Goal: Task Accomplishment & Management: Manage account settings

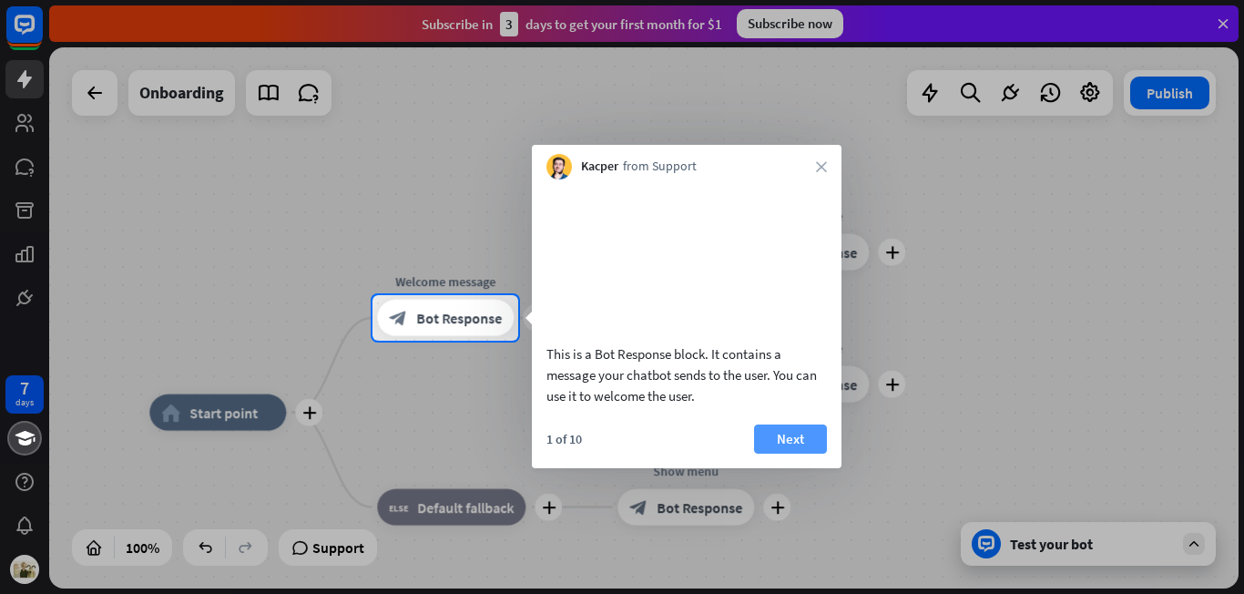
click at [792, 454] on button "Next" at bounding box center [790, 438] width 73 height 29
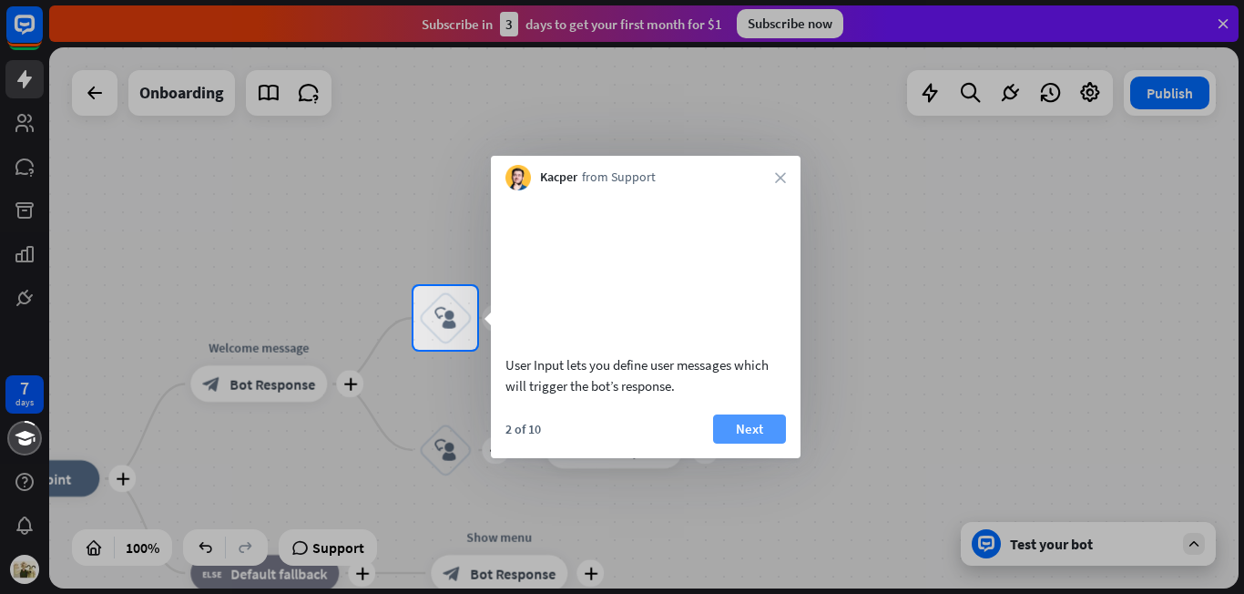
click at [764, 444] on button "Next" at bounding box center [749, 428] width 73 height 29
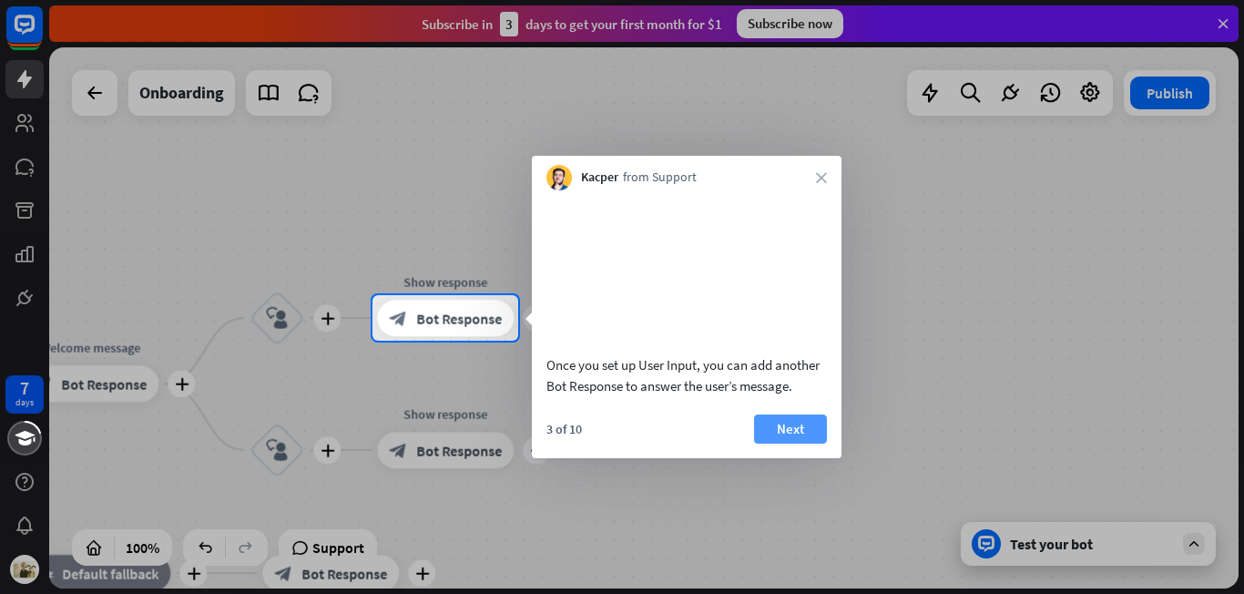
click at [780, 444] on button "Next" at bounding box center [790, 428] width 73 height 29
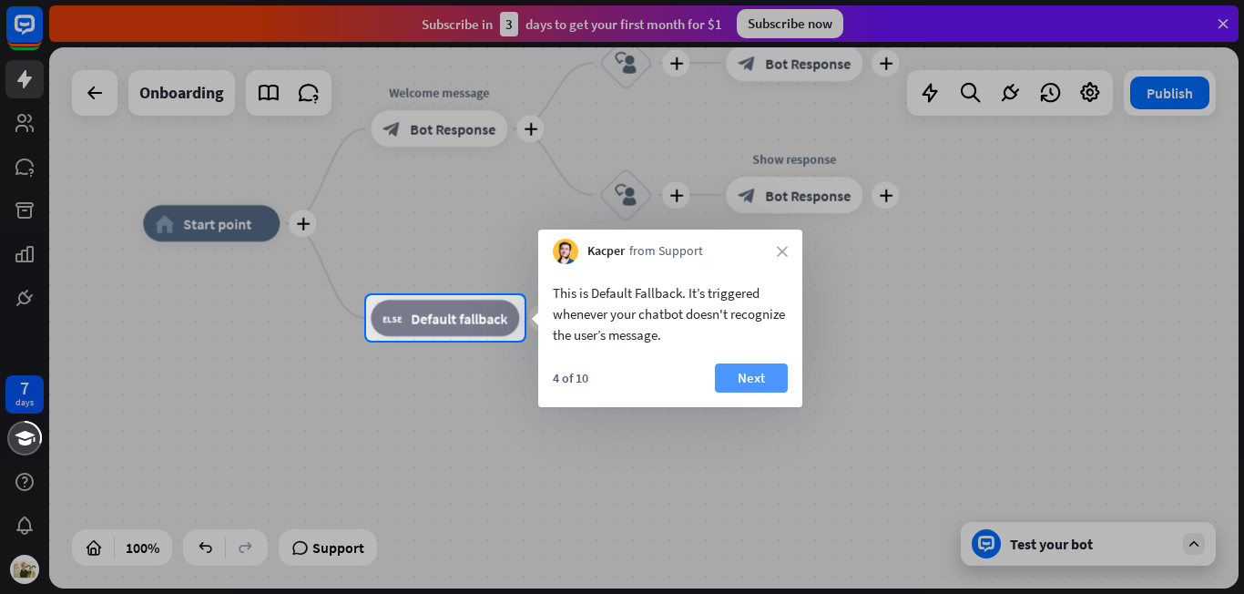
click at [747, 374] on button "Next" at bounding box center [751, 377] width 73 height 29
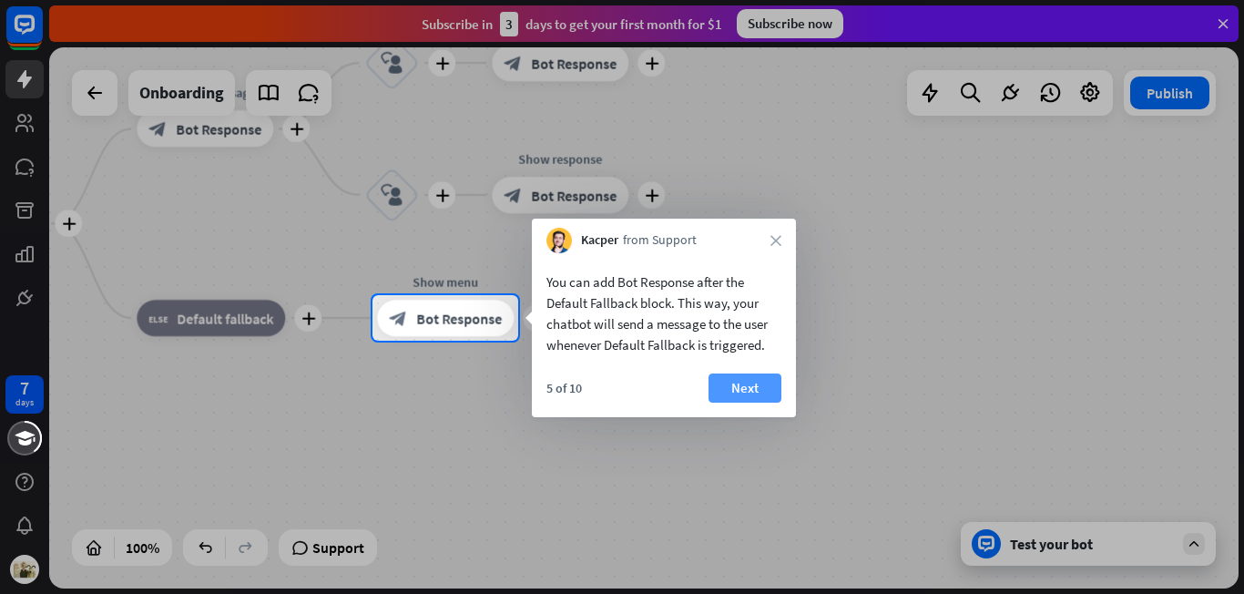
click at [751, 387] on button "Next" at bounding box center [745, 387] width 73 height 29
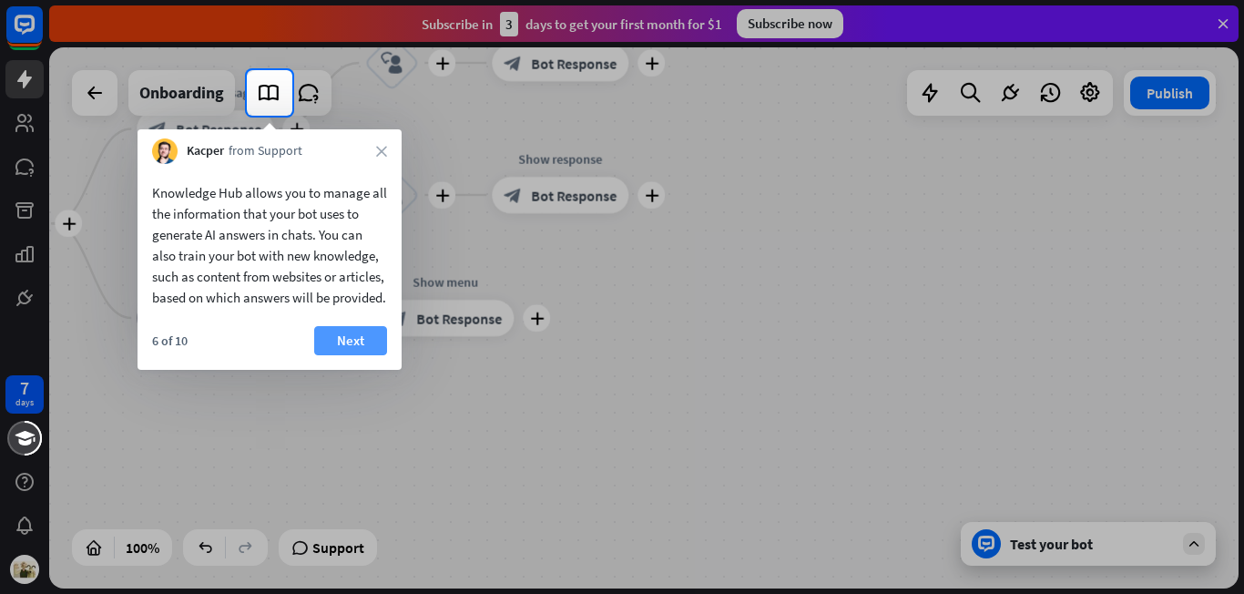
click at [356, 355] on button "Next" at bounding box center [350, 340] width 73 height 29
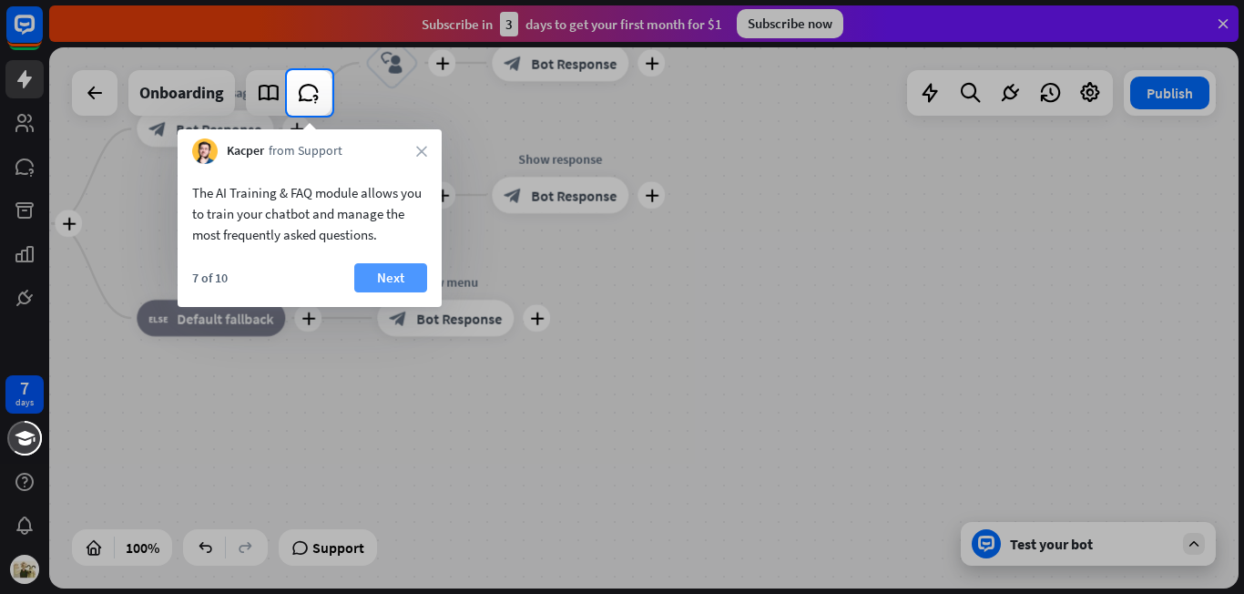
click at [387, 286] on button "Next" at bounding box center [390, 277] width 73 height 29
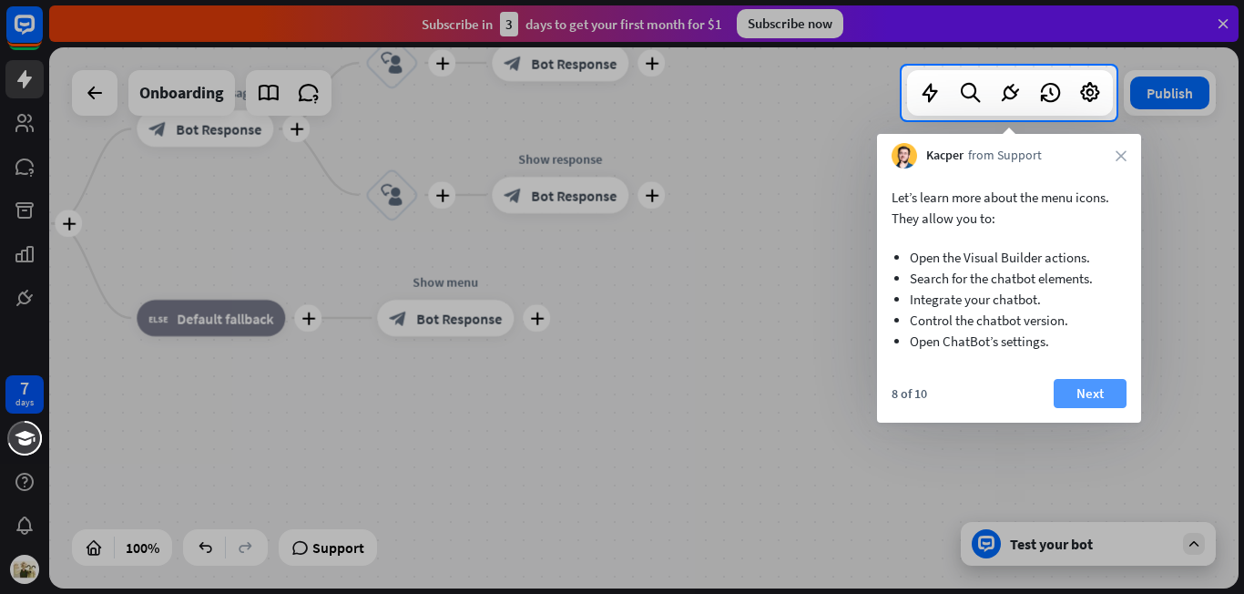
click at [1093, 394] on button "Next" at bounding box center [1090, 393] width 73 height 29
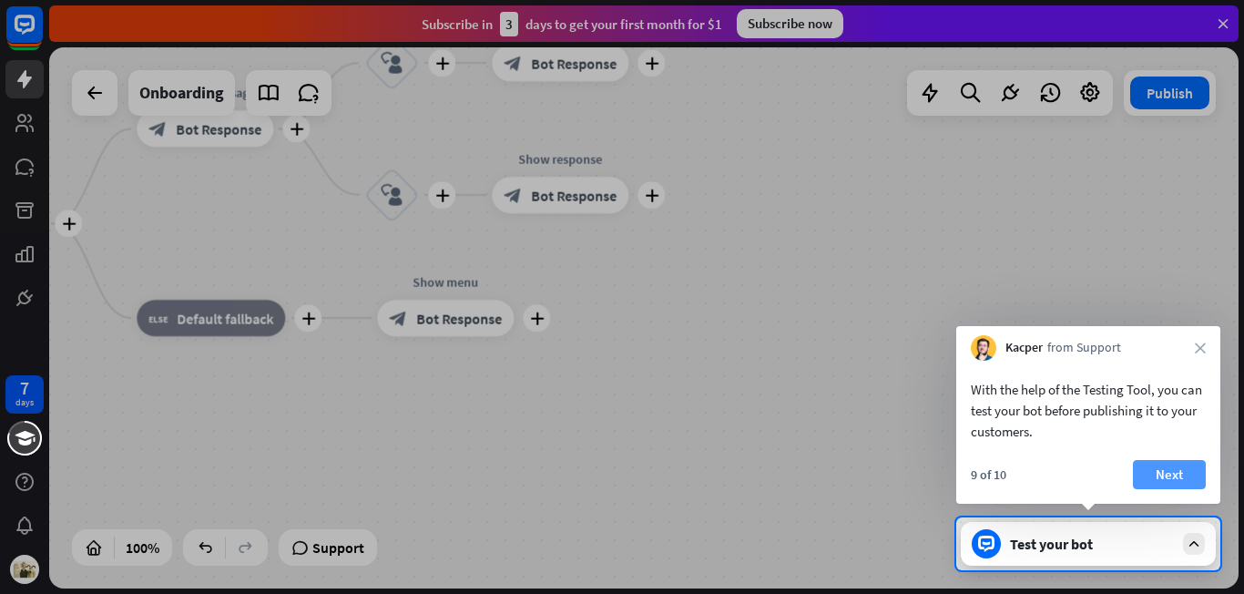
click at [1159, 468] on button "Next" at bounding box center [1169, 474] width 73 height 29
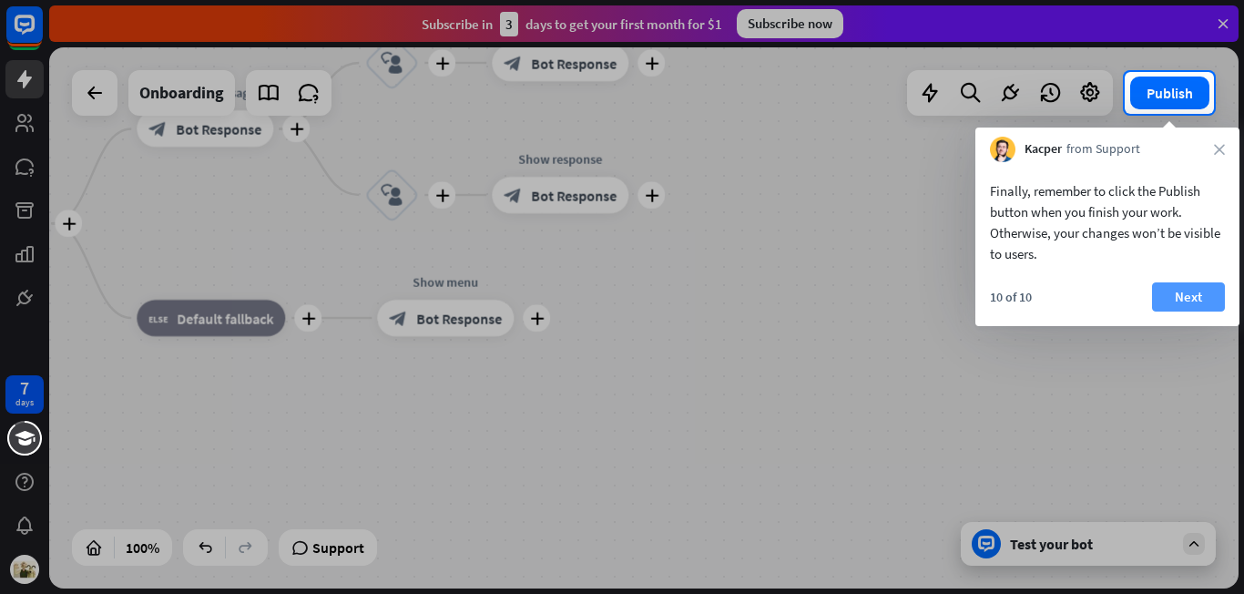
click at [1182, 302] on button "Next" at bounding box center [1188, 296] width 73 height 29
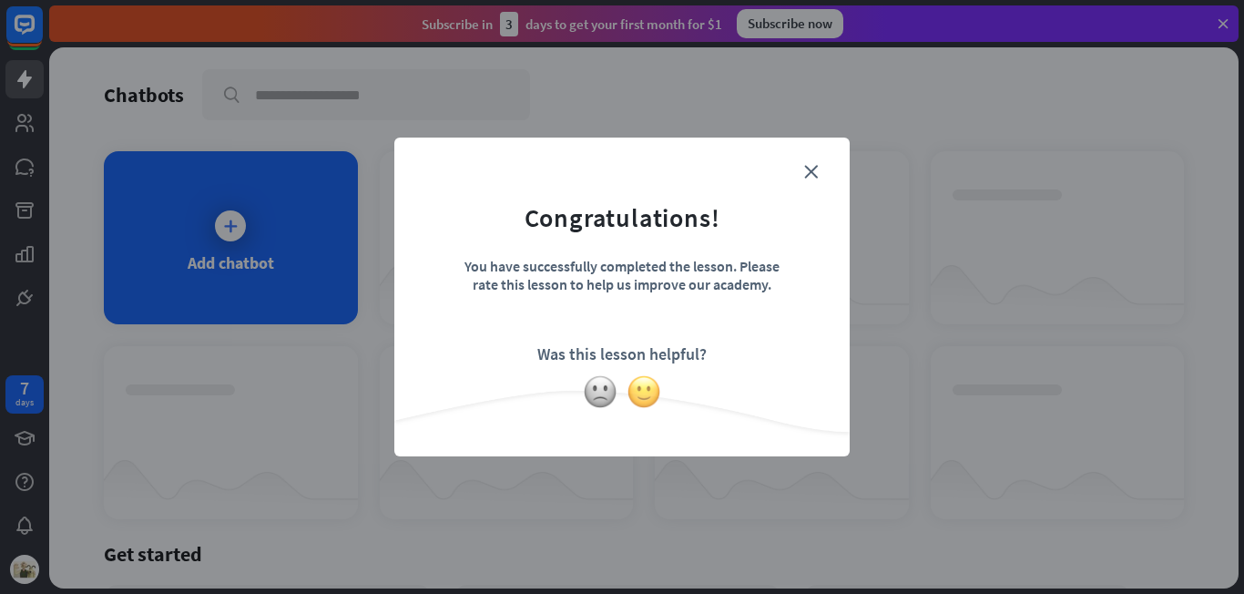
click at [648, 386] on img at bounding box center [644, 391] width 35 height 35
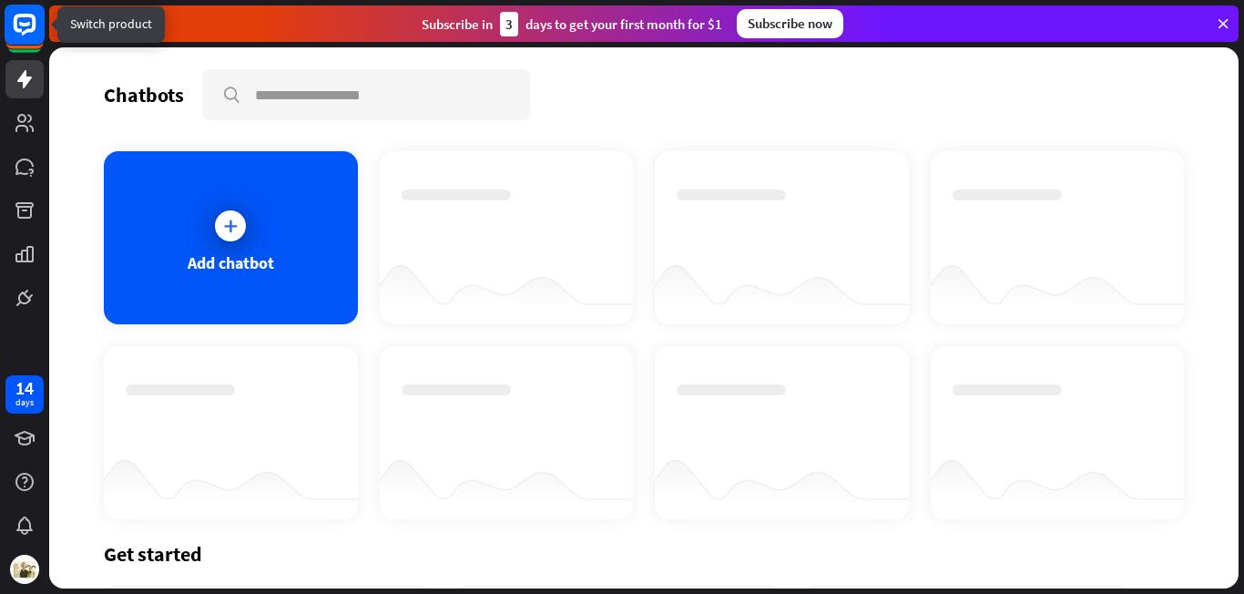
click at [26, 33] on icon at bounding box center [25, 25] width 22 height 22
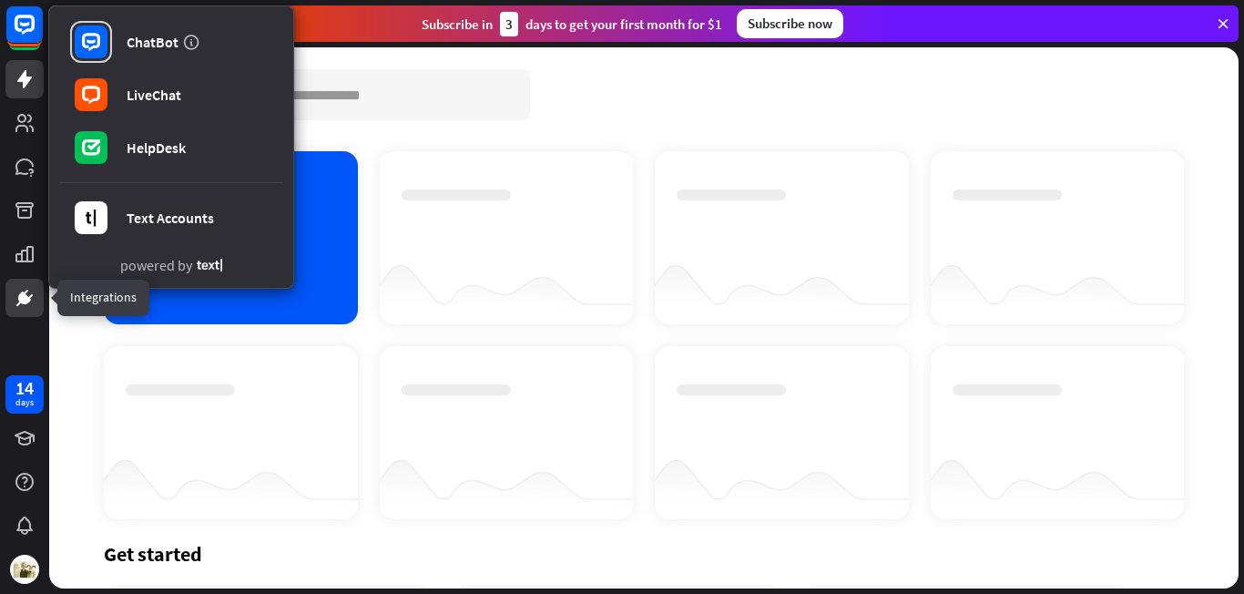
click at [31, 290] on icon at bounding box center [25, 298] width 22 height 22
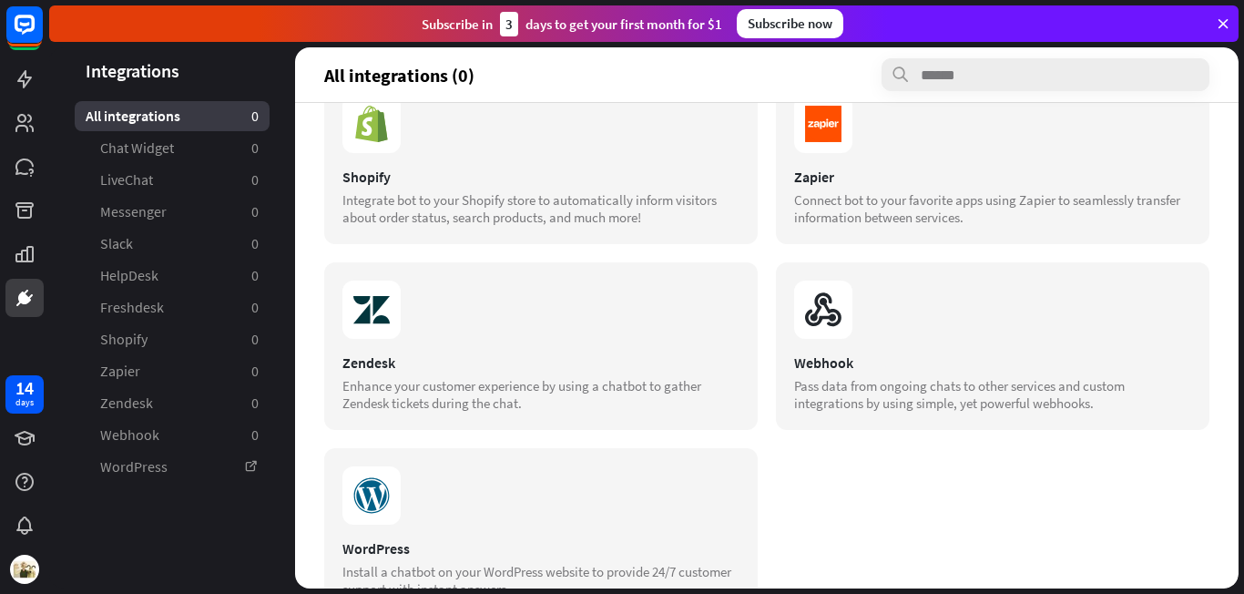
scroll to position [670, 0]
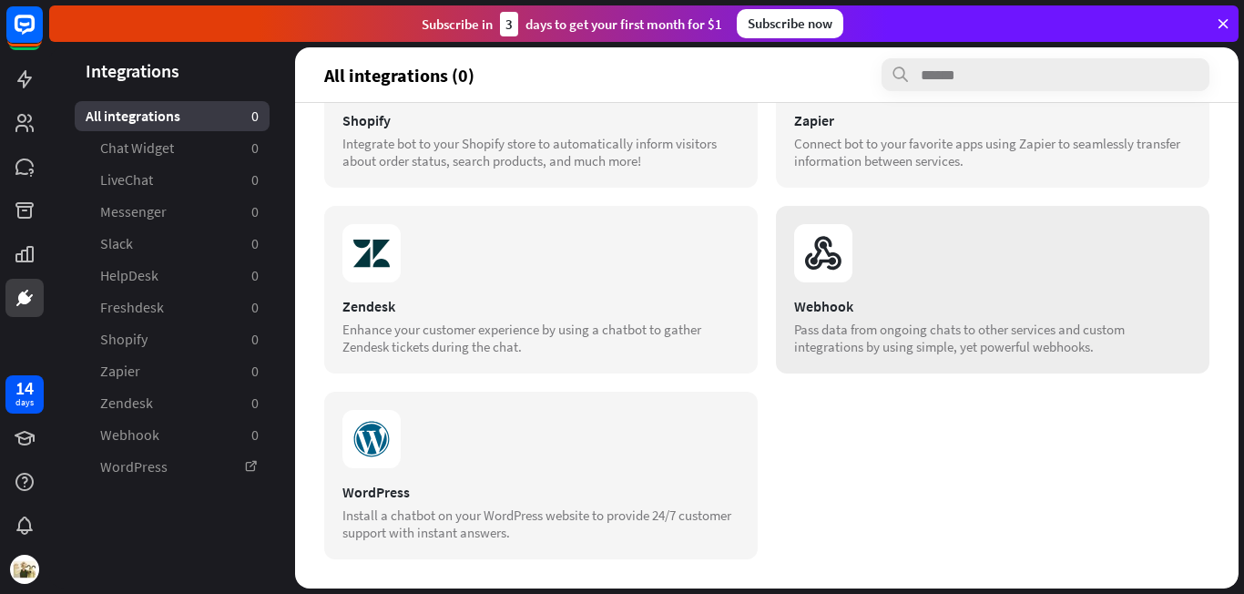
click at [956, 281] on section at bounding box center [992, 253] width 397 height 58
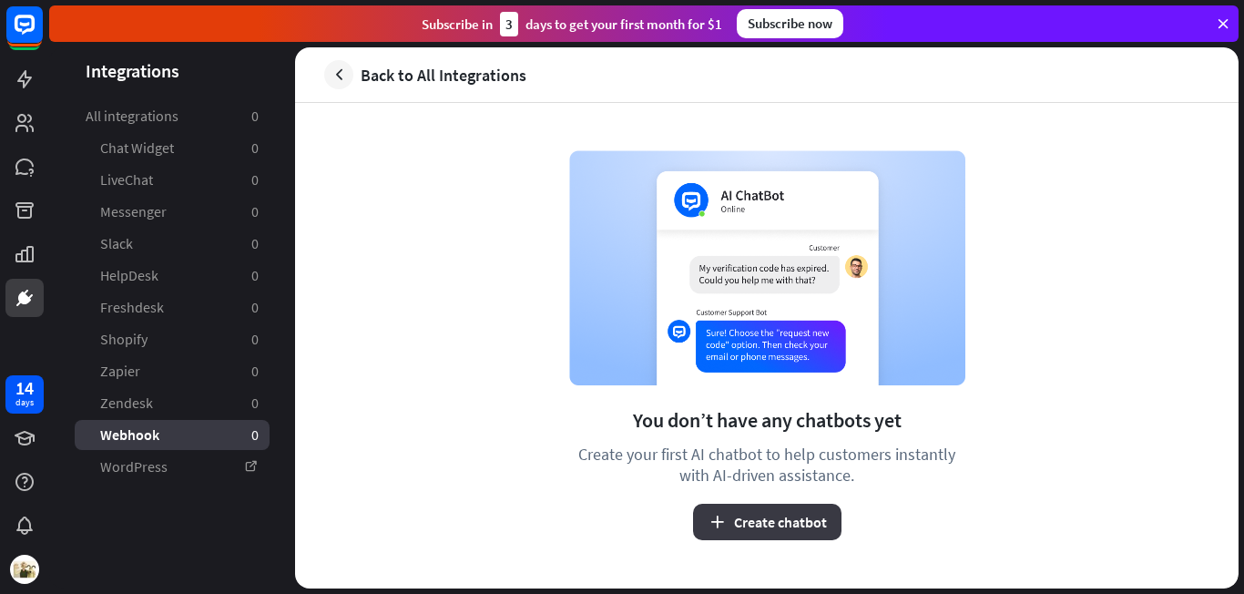
click at [783, 525] on button "Create chatbot" at bounding box center [767, 522] width 148 height 36
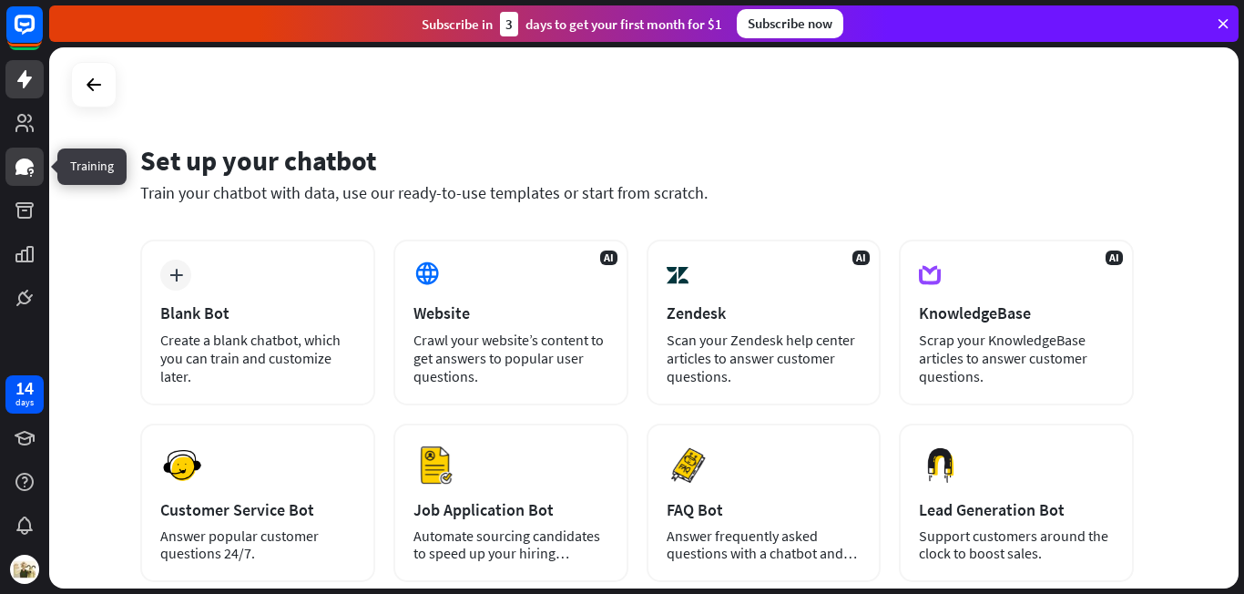
click at [29, 163] on icon at bounding box center [24, 166] width 18 height 16
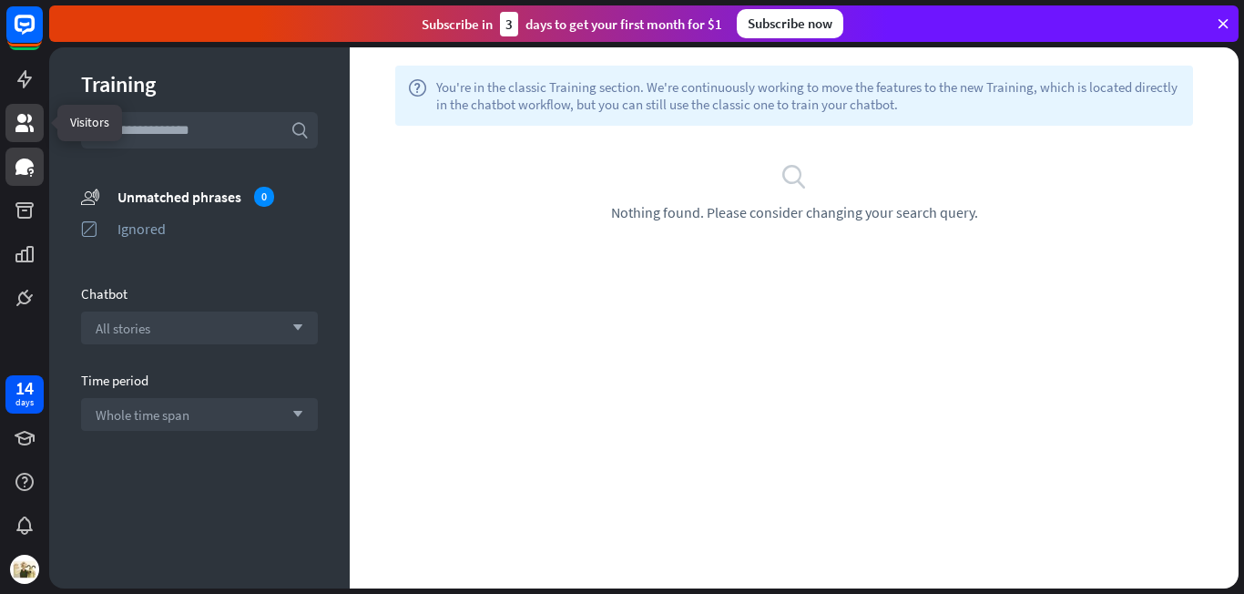
click at [25, 124] on icon at bounding box center [25, 123] width 22 height 22
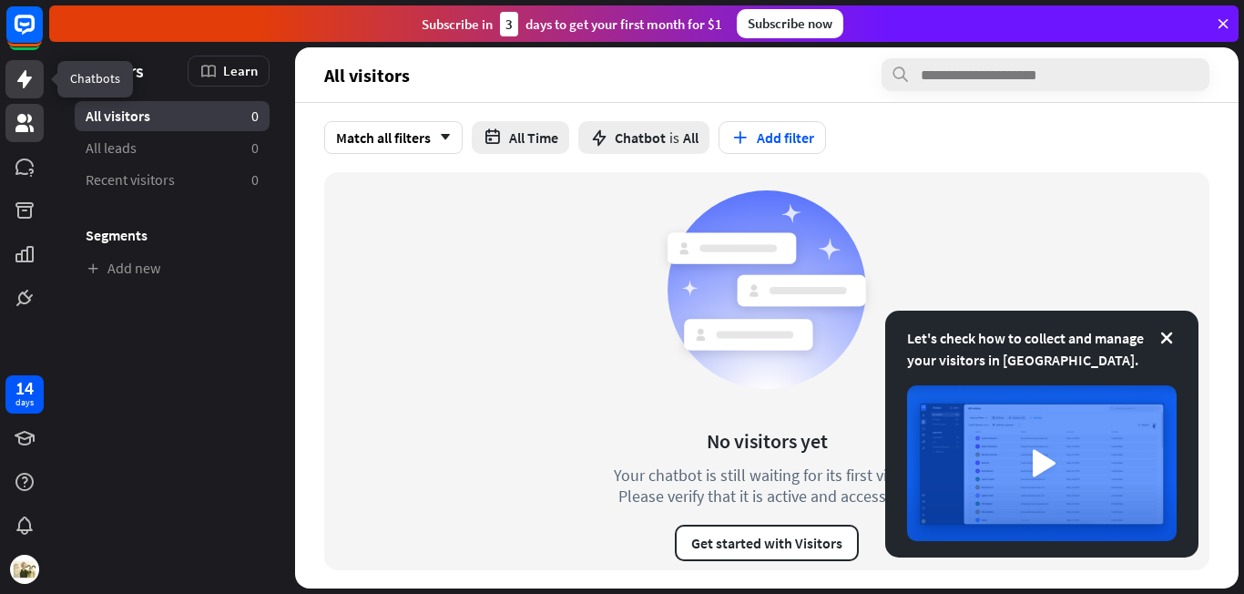
click at [24, 87] on icon at bounding box center [24, 79] width 15 height 18
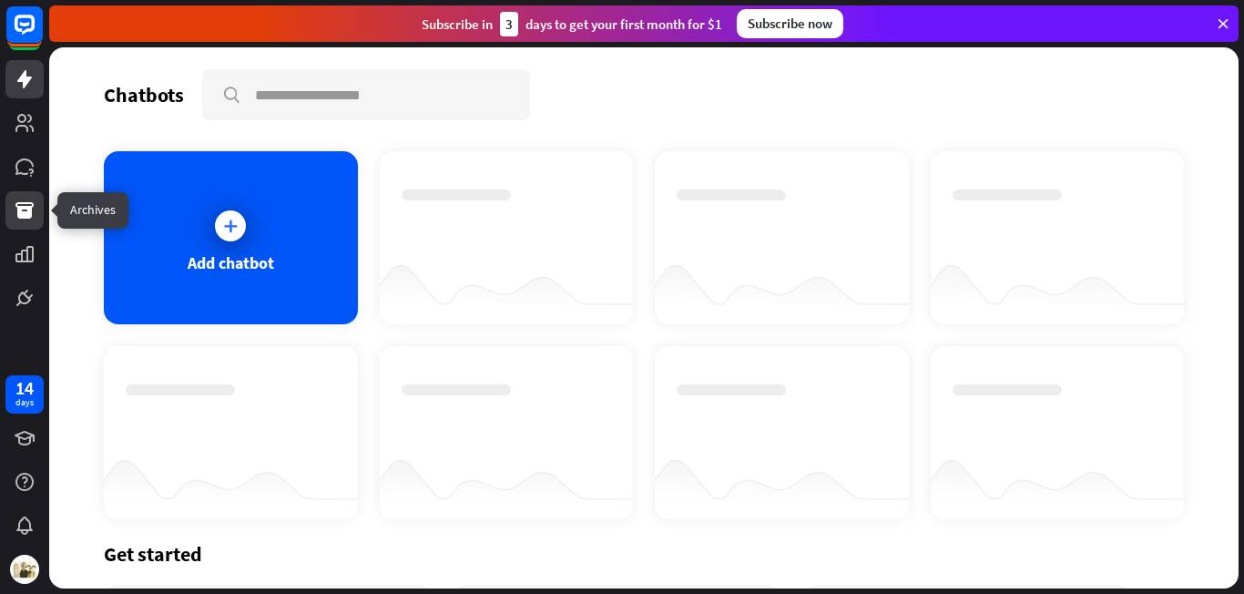
click at [22, 200] on icon at bounding box center [25, 210] width 22 height 22
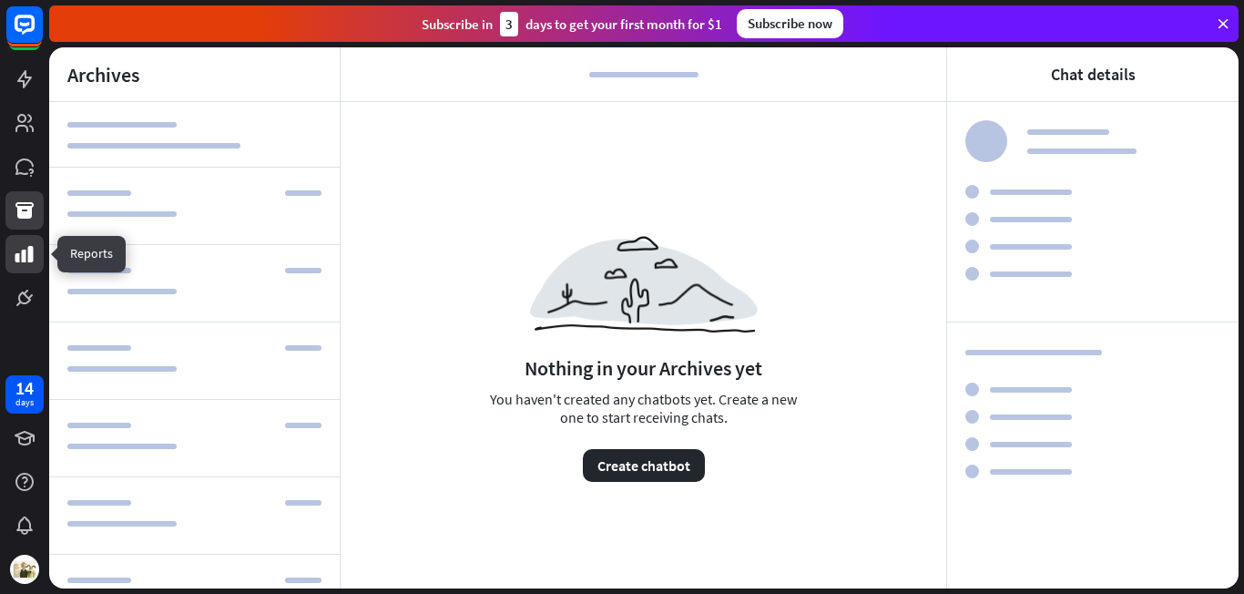
click at [24, 251] on icon at bounding box center [24, 254] width 18 height 16
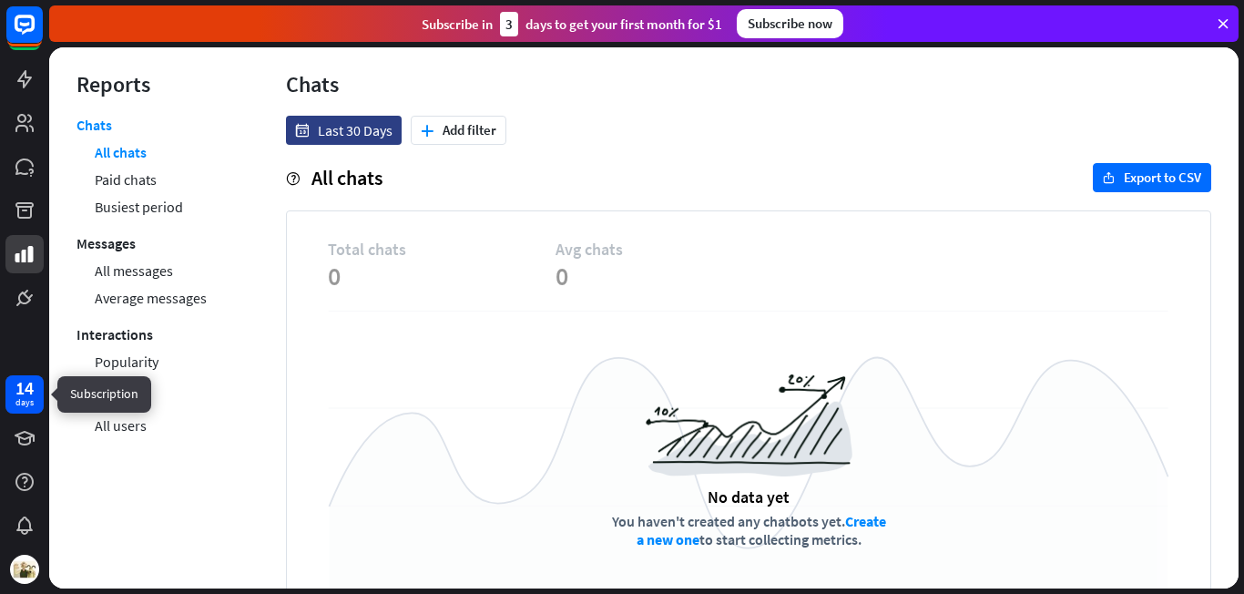
click at [19, 399] on div "days" at bounding box center [24, 402] width 18 height 13
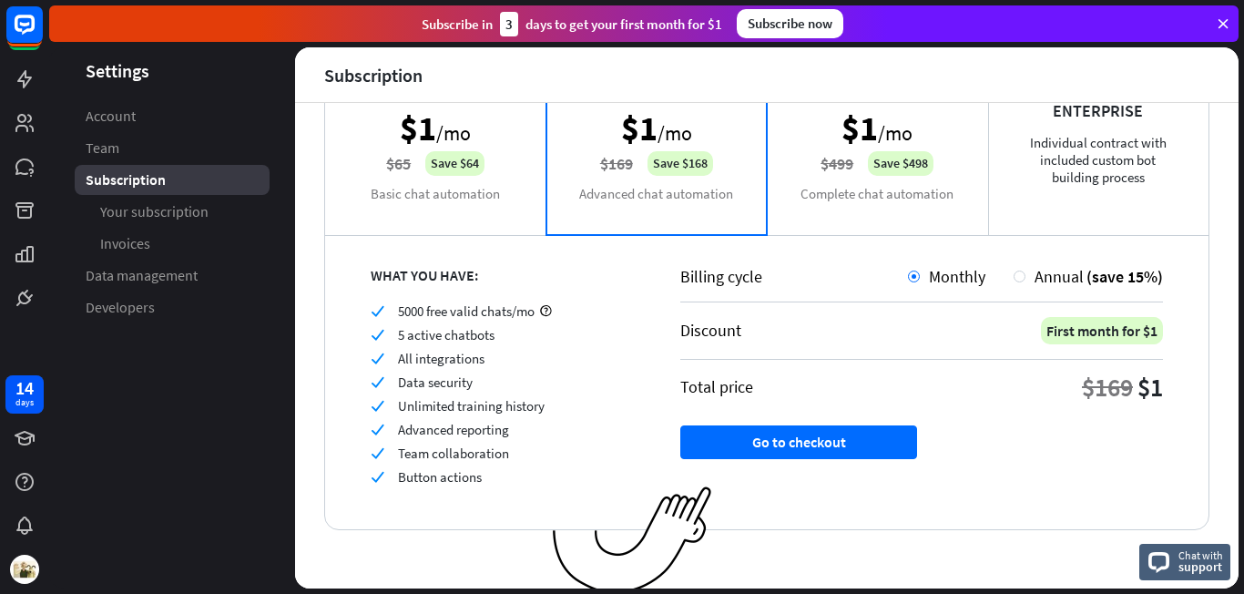
scroll to position [177, 0]
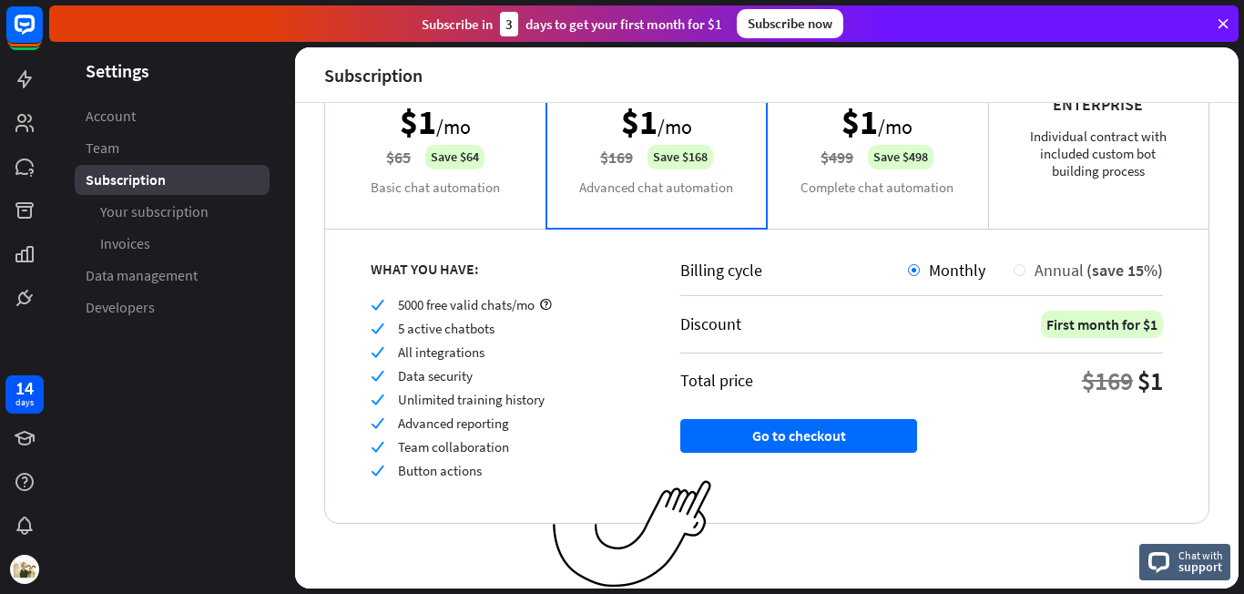
click at [1017, 270] on div at bounding box center [1020, 270] width 12 height 12
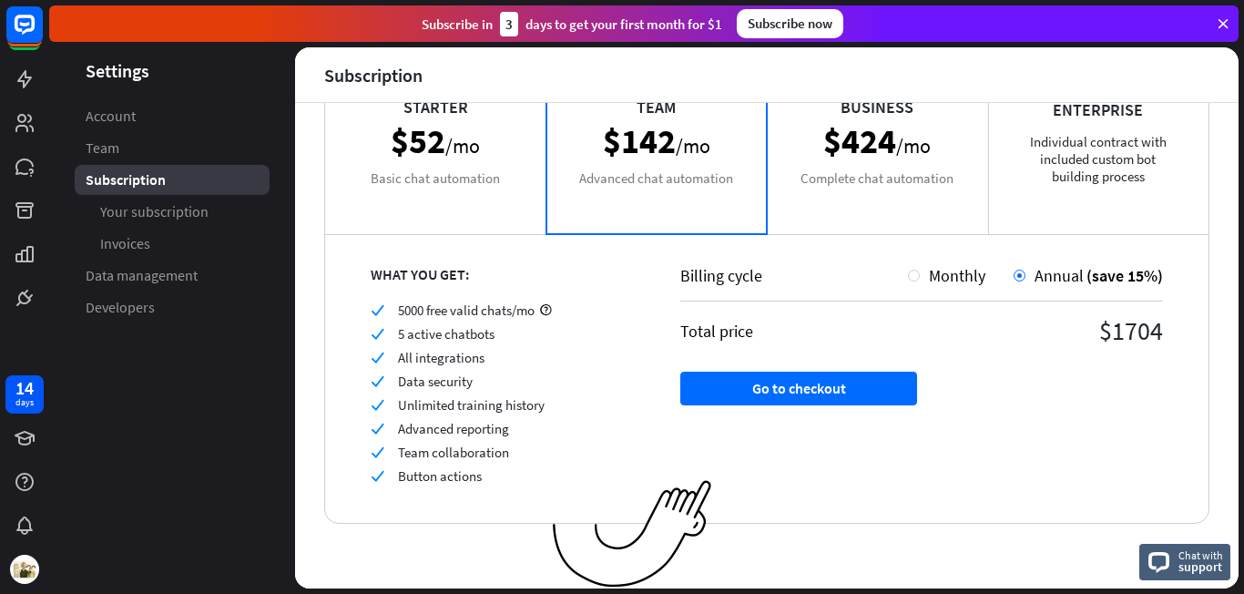
click at [451, 170] on div "Starter $52 /mo Basic chat automation" at bounding box center [435, 142] width 221 height 182
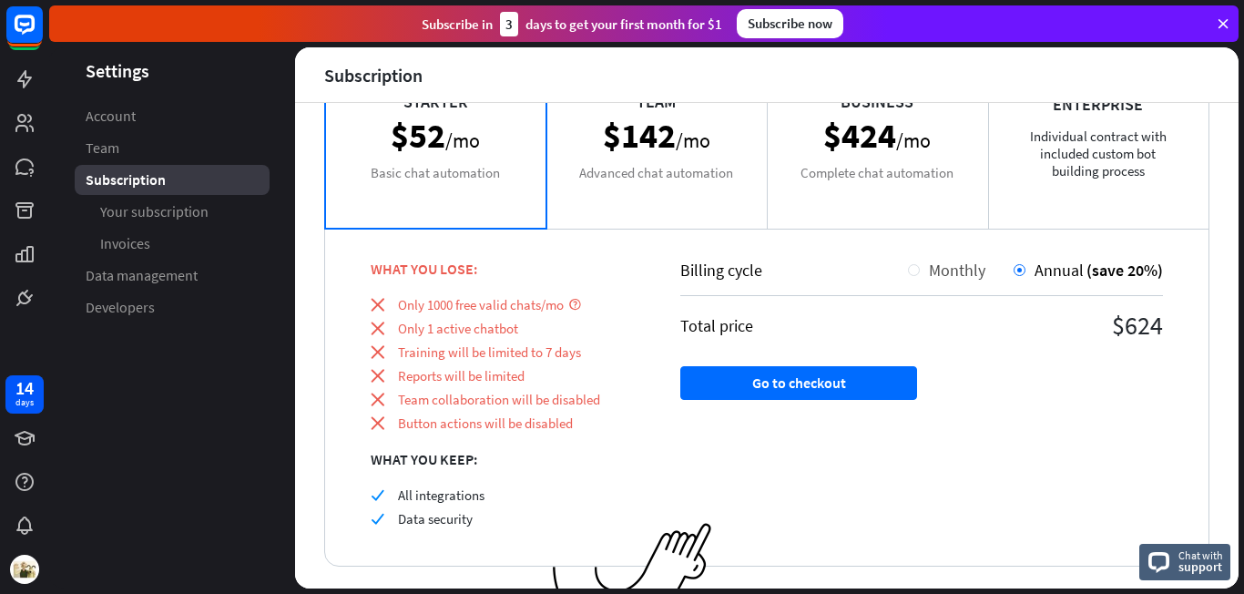
click at [915, 271] on div at bounding box center [914, 270] width 12 height 12
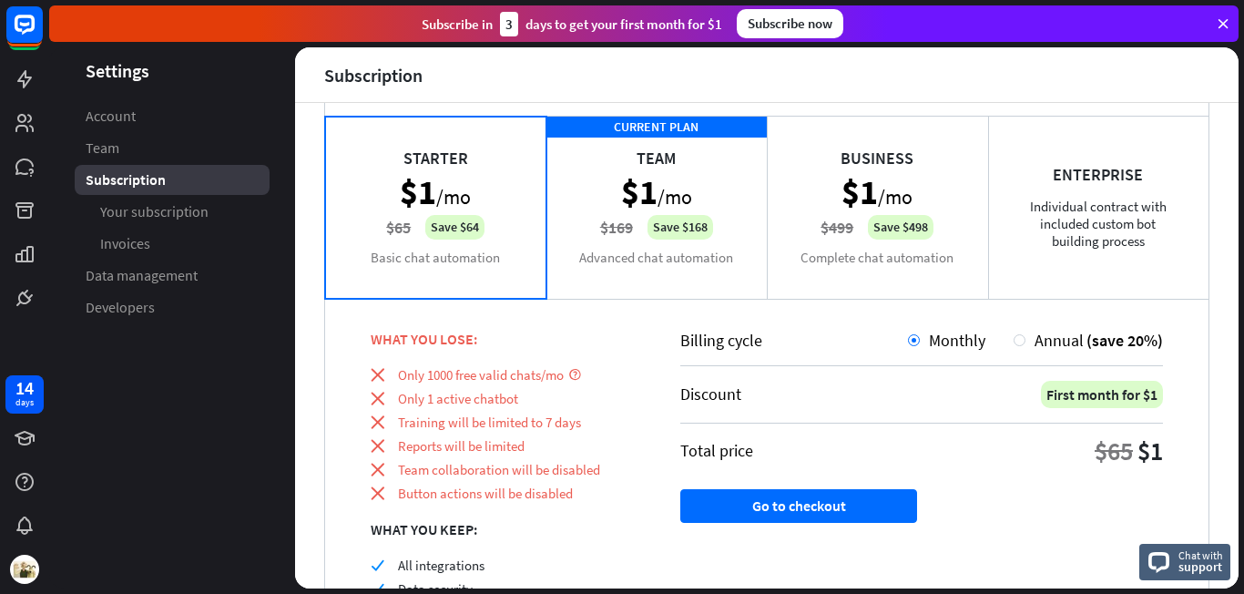
scroll to position [116, 0]
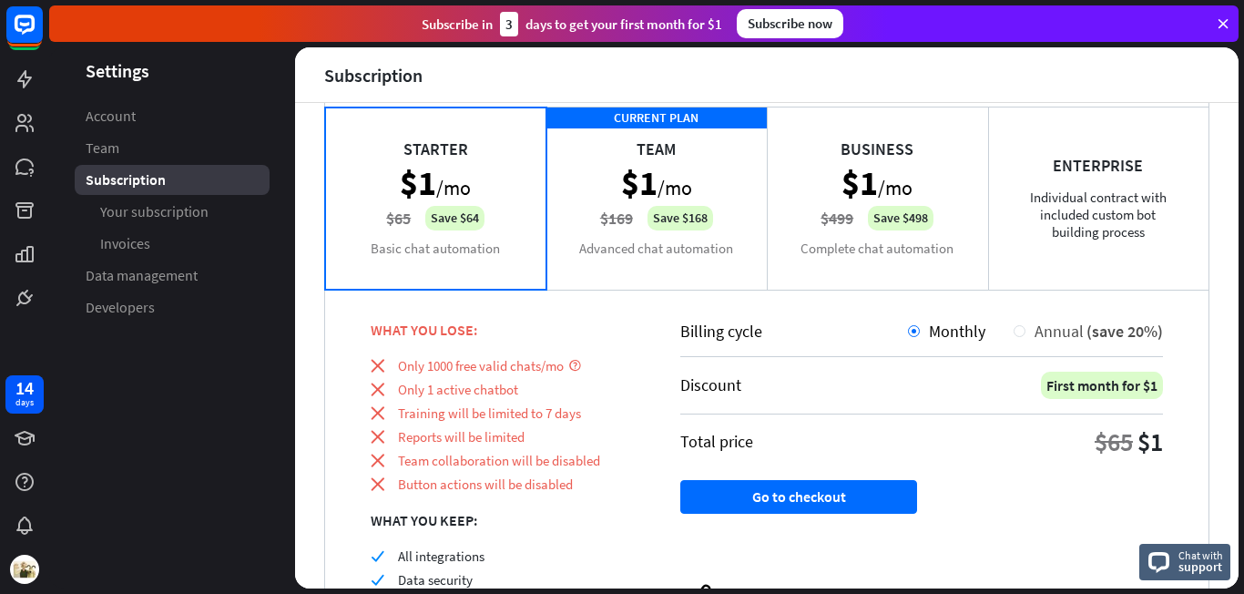
click at [1023, 335] on div at bounding box center [1020, 331] width 12 height 12
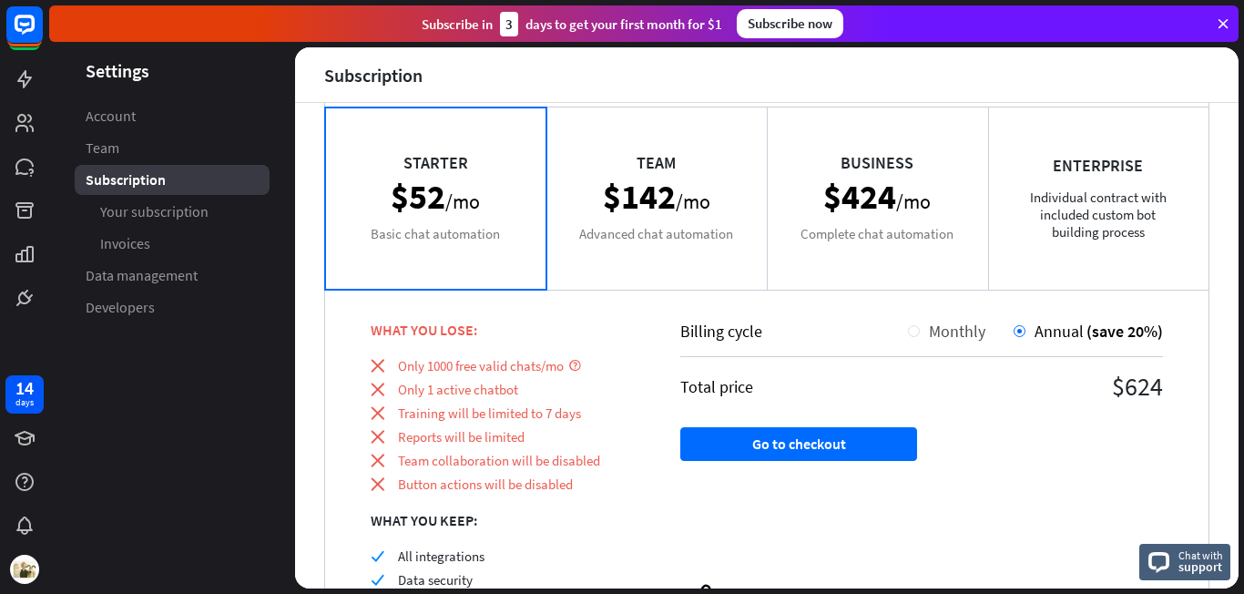
click at [914, 330] on div at bounding box center [914, 331] width 12 height 12
